Goal: Navigation & Orientation: Locate item on page

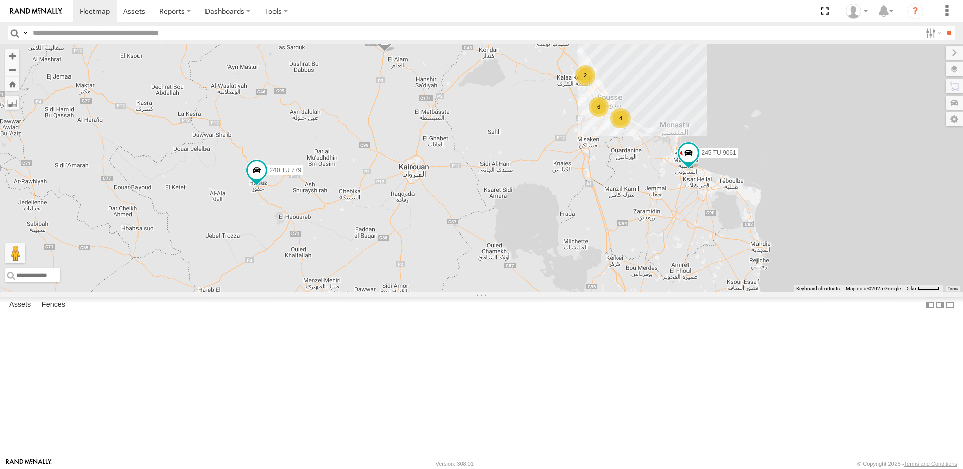
drag, startPoint x: 493, startPoint y: 350, endPoint x: 498, endPoint y: 347, distance: 6.1
click at [500, 293] on div "245 TU 9061 245 TU 9060 240 TU 779 4 6 2" at bounding box center [481, 168] width 963 height 248
click at [267, 178] on span at bounding box center [258, 169] width 18 height 18
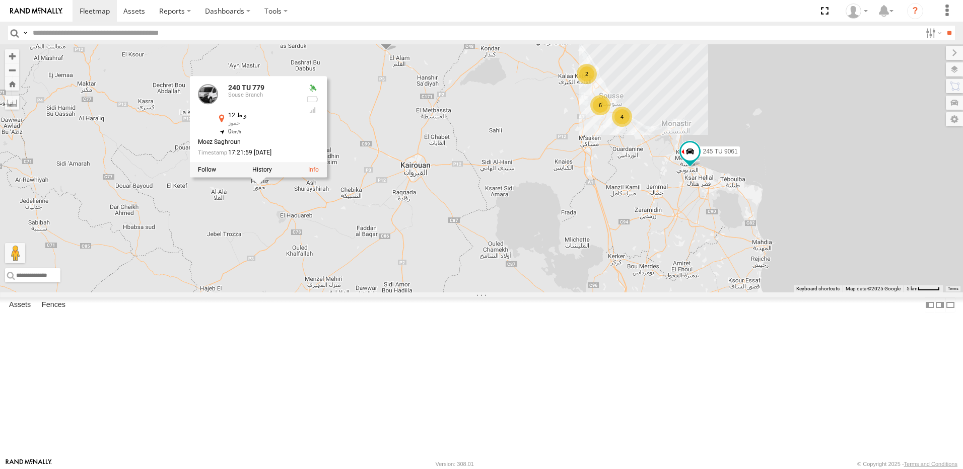
click at [579, 224] on div "245 TU 9061 245 TU 9060 240 TU 779 4 6 2 240 TU 779 Souse Branch و ط 12 حفوز 35…" at bounding box center [481, 168] width 963 height 248
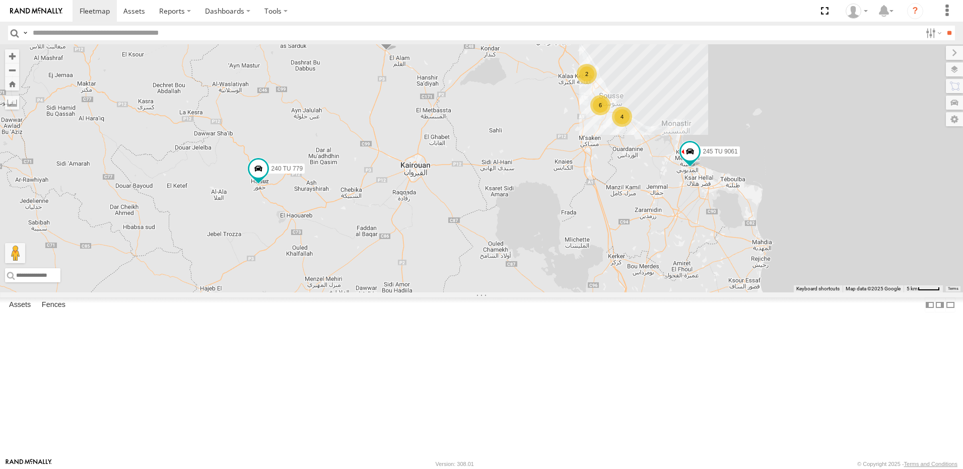
click at [397, 51] on span at bounding box center [386, 37] width 22 height 27
drag, startPoint x: 520, startPoint y: 160, endPoint x: 548, endPoint y: 173, distance: 30.9
click at [545, 175] on div "245 TU 9061 245 TU 9060 240 TU 779 4 6 2 [GEOGRAPHIC_DATA] 35.93231 , 10.02141 …" at bounding box center [481, 168] width 963 height 248
click at [592, 200] on div "245 TU 9061 245 TU 9060 240 TU 779 4 6 2 [GEOGRAPHIC_DATA] 35.93231 , 10.02141 …" at bounding box center [481, 168] width 963 height 248
drag, startPoint x: 699, startPoint y: 228, endPoint x: 568, endPoint y: 220, distance: 130.6
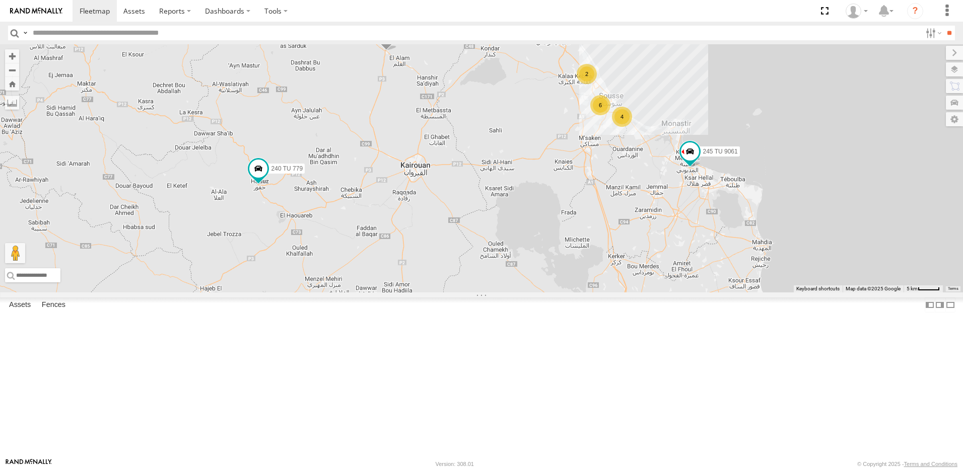
click at [568, 220] on div "245 TU 9061 245 TU 9060 240 TU 779 4 6 2" at bounding box center [481, 168] width 963 height 248
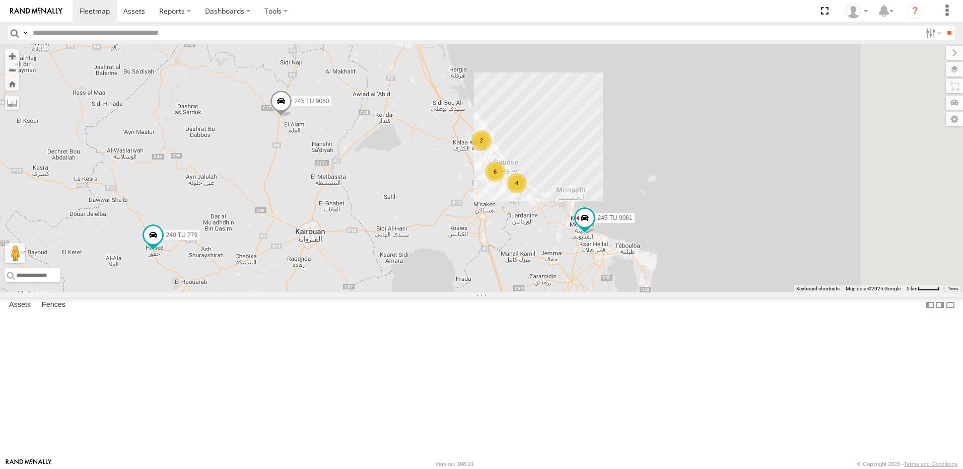
drag, startPoint x: 678, startPoint y: 317, endPoint x: 695, endPoint y: 162, distance: 156.6
click at [695, 162] on div "245 TU 9061 245 TU 9060 240 TU 779 4 6 2" at bounding box center [481, 168] width 963 height 248
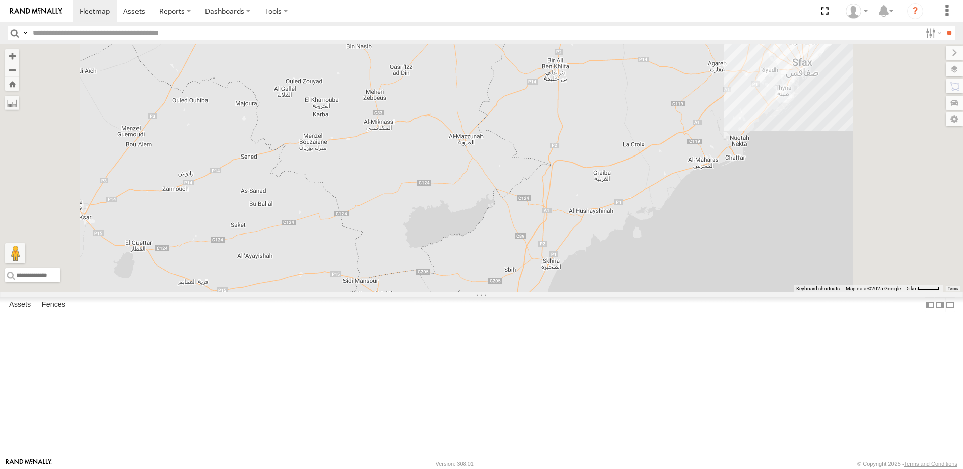
drag, startPoint x: 689, startPoint y: 249, endPoint x: 638, endPoint y: 336, distance: 100.7
click at [643, 293] on div "245 TU 9061 245 TU 9060 240 TU 779 4 6 2" at bounding box center [481, 168] width 963 height 248
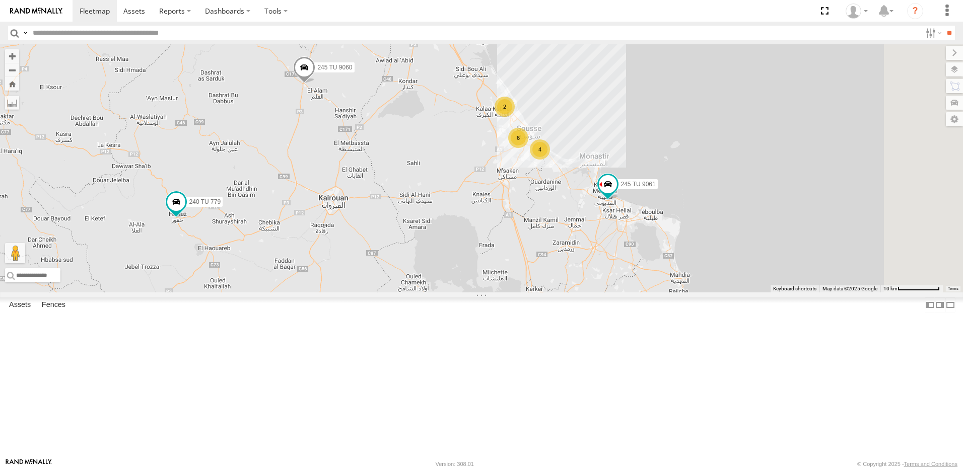
drag, startPoint x: 643, startPoint y: 265, endPoint x: 611, endPoint y: 382, distance: 121.7
click at [611, 293] on div "245 TU 9061 245 TU 9060 240 TU 779 4 6 2" at bounding box center [481, 168] width 963 height 248
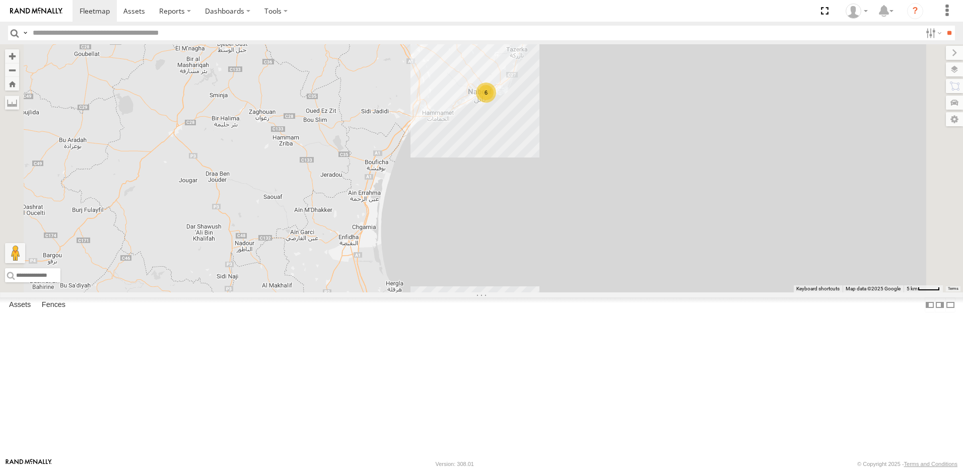
drag, startPoint x: 473, startPoint y: 420, endPoint x: 476, endPoint y: 348, distance: 71.6
click at [476, 293] on div "245 TU 9061 245 TU 9060 240 TU 779 6 5 2" at bounding box center [481, 168] width 963 height 248
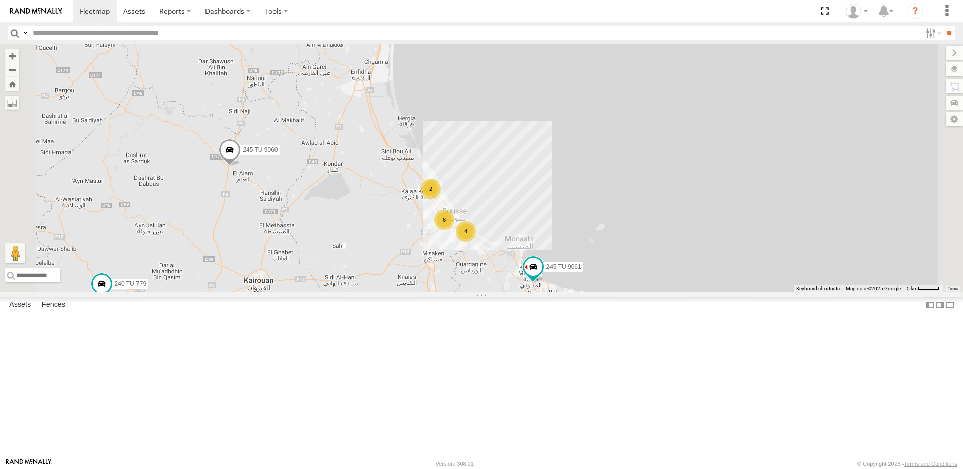
click at [441, 199] on div "2" at bounding box center [430, 189] width 20 height 20
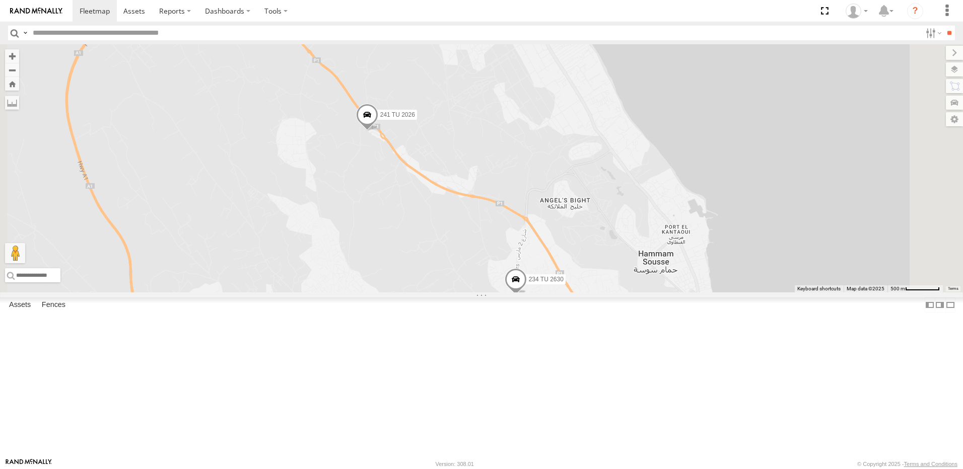
click at [563, 282] on span "234 TU 2630" at bounding box center [546, 278] width 35 height 7
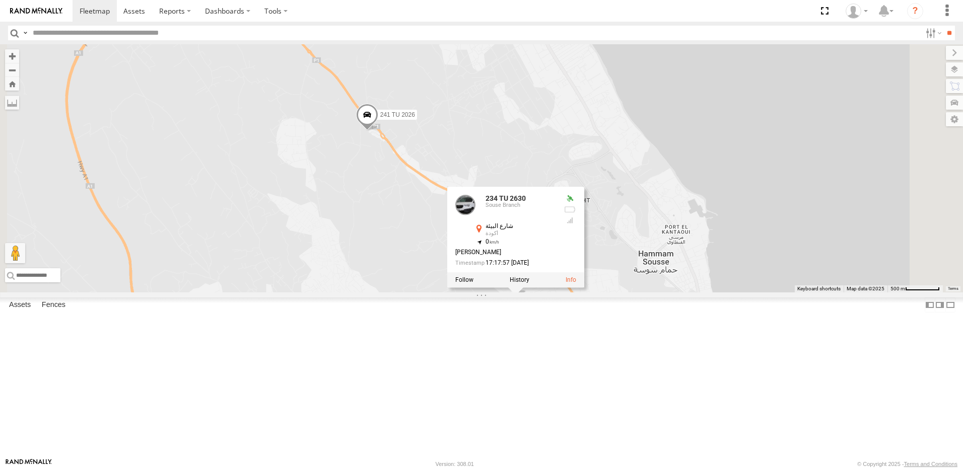
click at [588, 293] on div "245 TU 9061 245 TU 9060 240 TU 779 234 TU 2630 241 TU 2026 234 [GEOGRAPHIC_DATA…" at bounding box center [481, 168] width 963 height 248
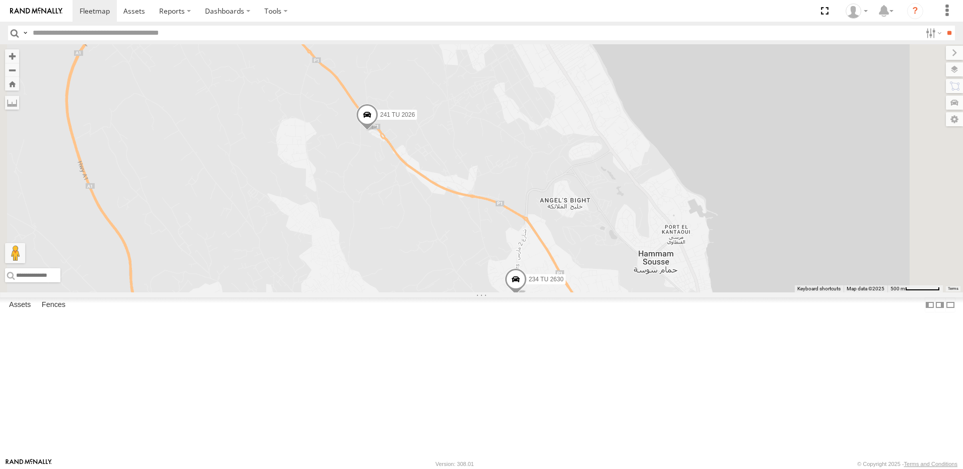
drag, startPoint x: 625, startPoint y: 422, endPoint x: 591, endPoint y: 328, distance: 99.9
click at [591, 293] on div "245 TU 9061 245 TU 9060 240 TU 779 234 TU 2630 241 TU 2026" at bounding box center [481, 168] width 963 height 248
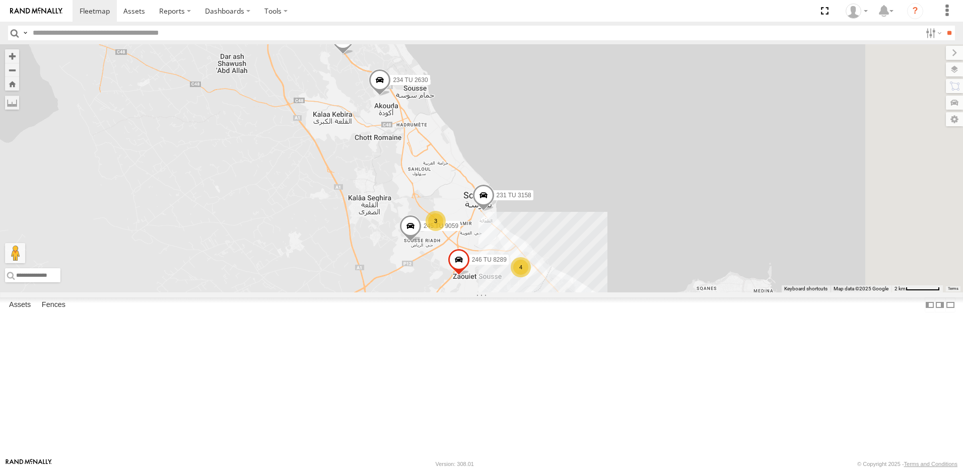
drag, startPoint x: 545, startPoint y: 301, endPoint x: 502, endPoint y: 227, distance: 85.5
click at [502, 227] on div "245 TU 9061 245 TU 9060 240 TU 779 234 TU 2630 241 TU 2026 4 3 231 TU 3158 246 …" at bounding box center [481, 168] width 963 height 248
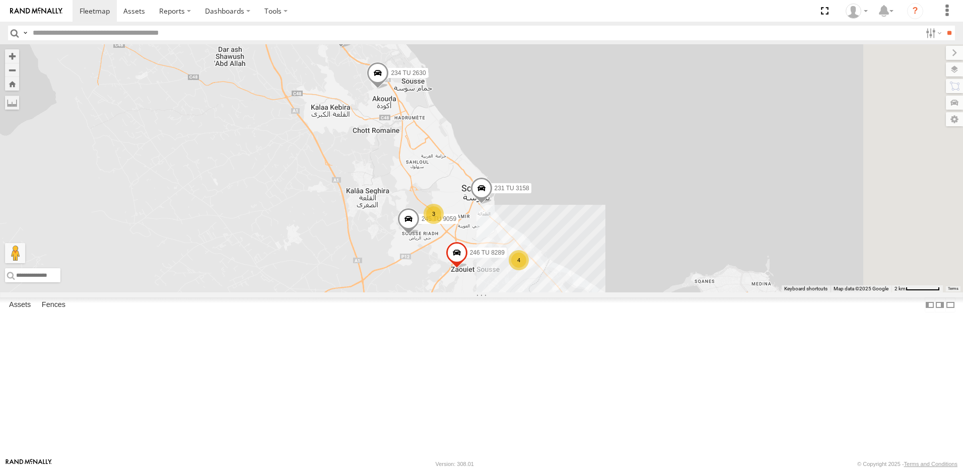
click at [419, 235] on span at bounding box center [408, 221] width 22 height 27
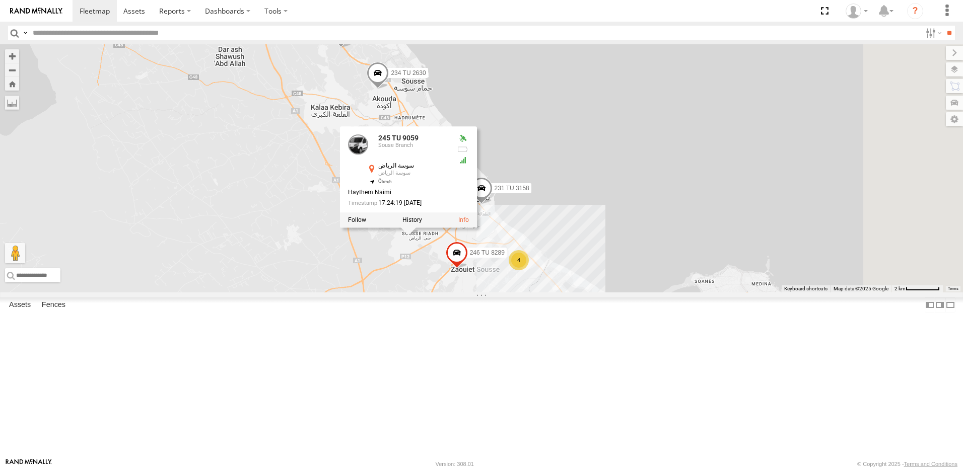
click at [430, 290] on div "245 TU 9061 245 TU 9060 240 TU 779 234 TU 2630 241 TU 2026 4 3 231 TU 3158 246 …" at bounding box center [481, 168] width 963 height 248
